Goal: Information Seeking & Learning: Learn about a topic

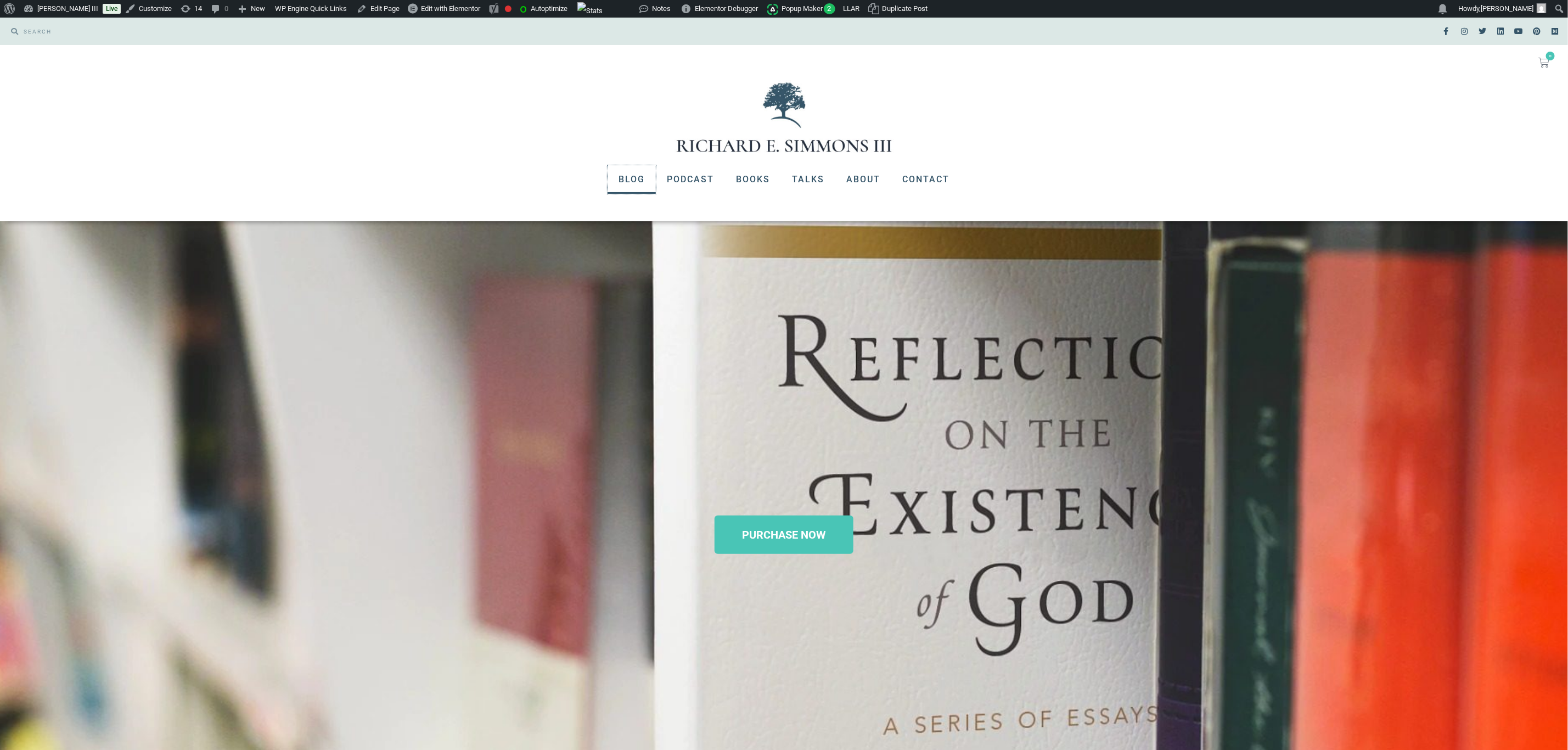
click at [631, 170] on link "Blog" at bounding box center [631, 179] width 48 height 29
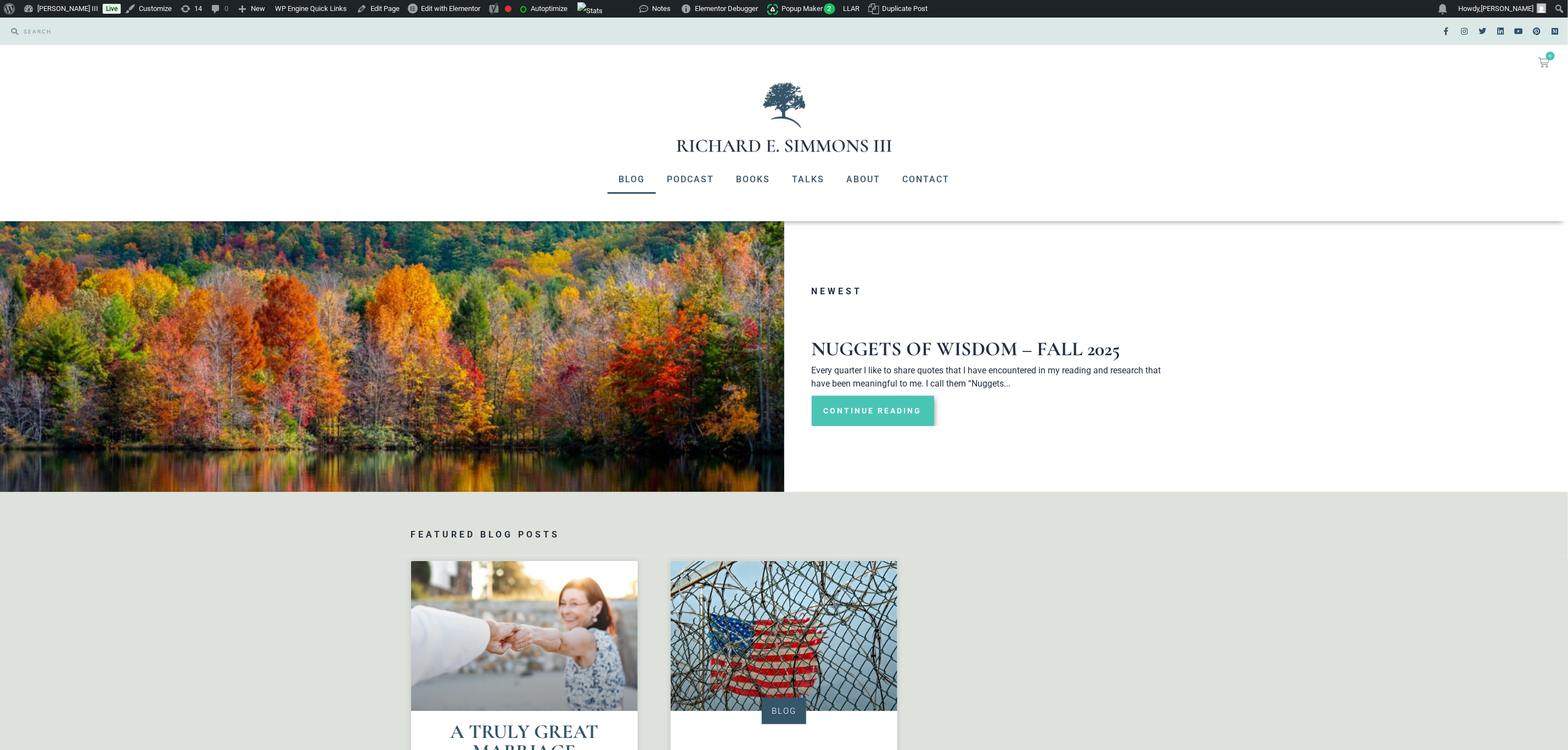
click at [881, 407] on link "Continue Reading" at bounding box center [873, 410] width 122 height 30
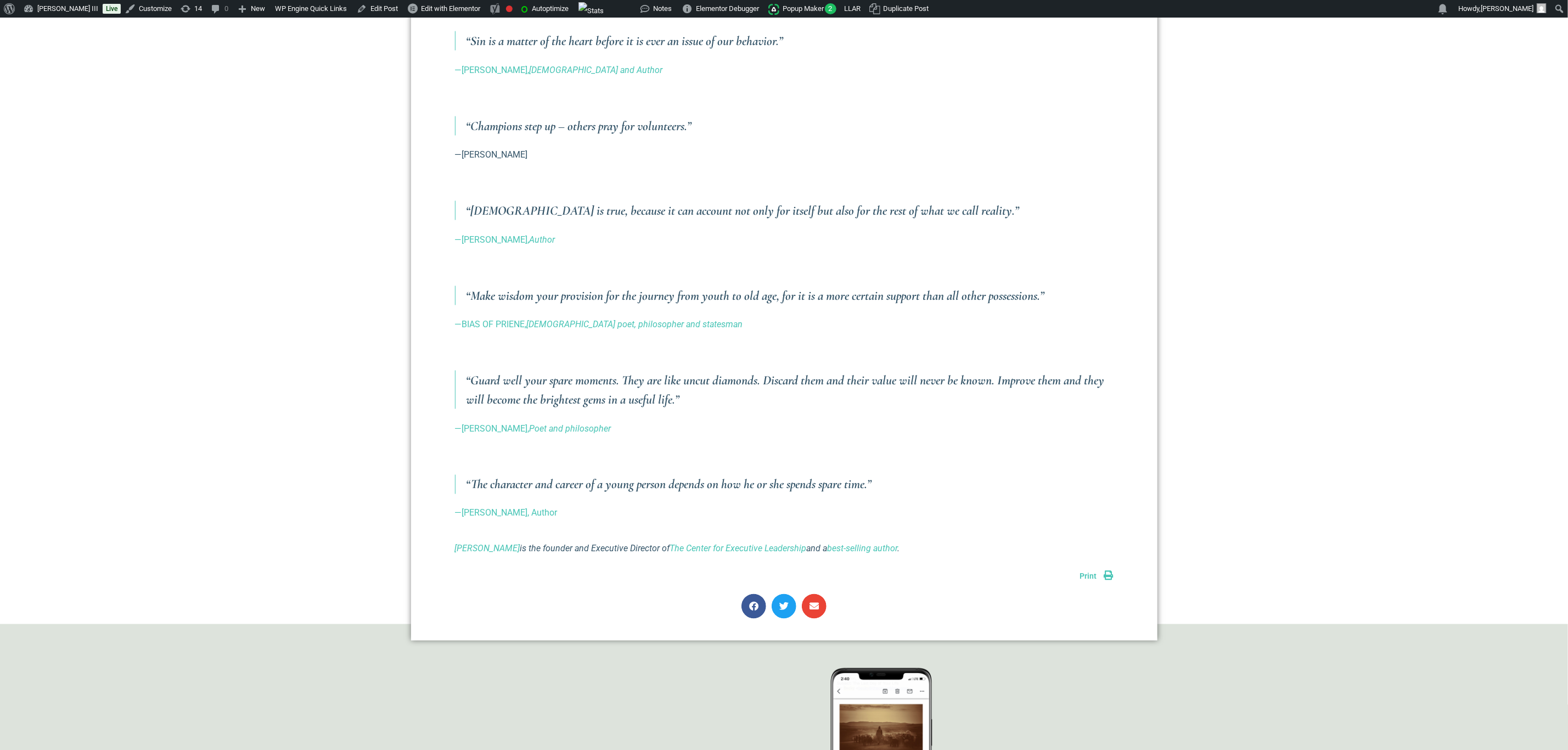
scroll to position [1153, 0]
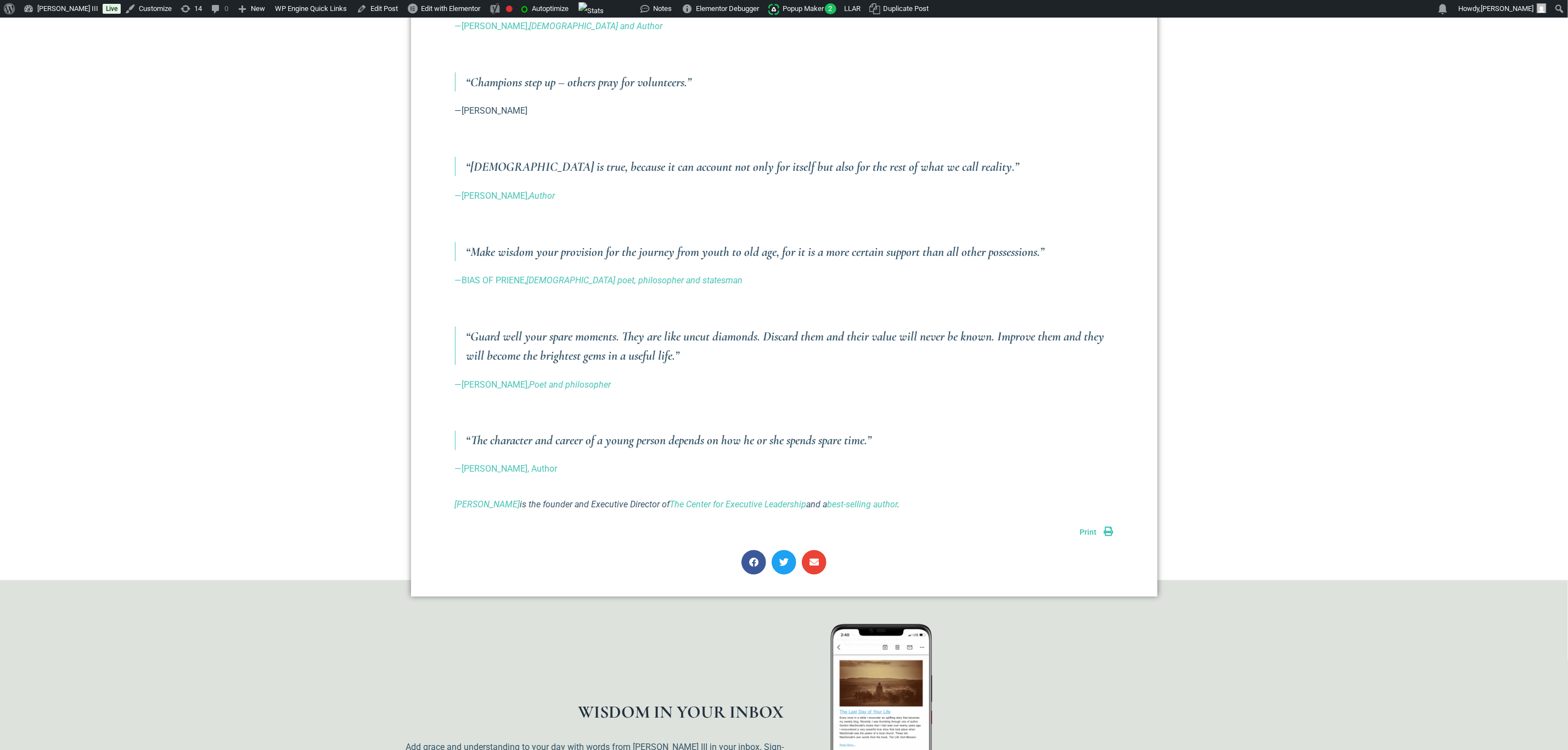
click at [587, 499] on icon "Richard E Simmons III is the founder and Executive Director of The Center for E…" at bounding box center [678, 504] width 445 height 10
copy div "Richard E Simmons III is the founder and Executive Director of The Center for E…"
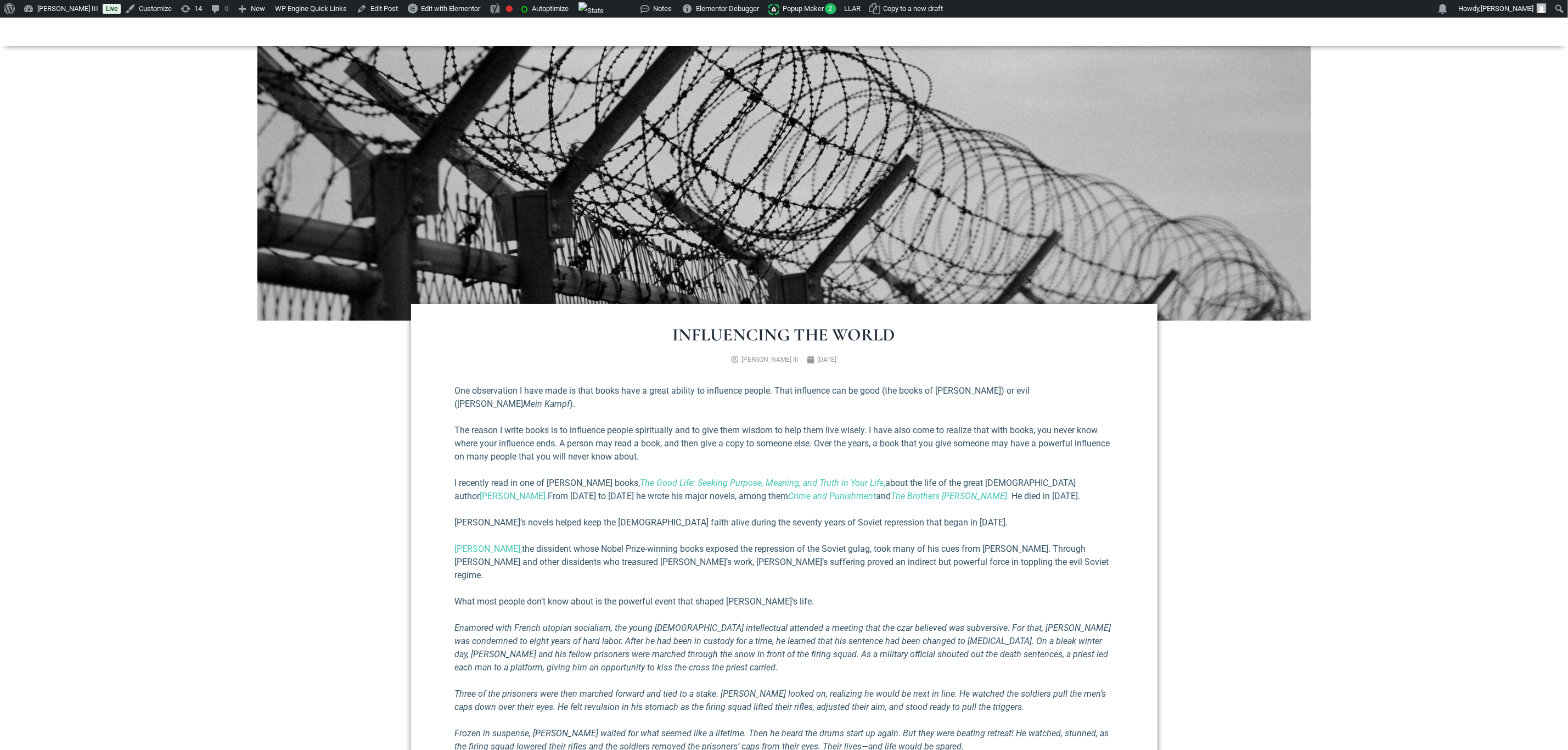
scroll to position [165, 0]
